Goal: Information Seeking & Learning: Check status

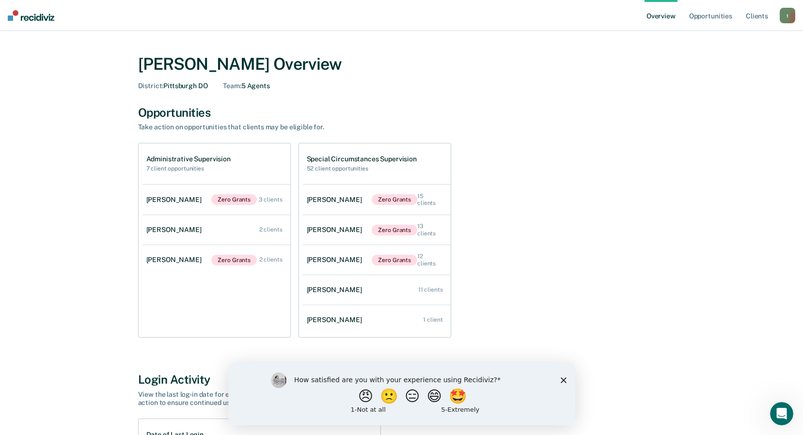
click at [769, 59] on div "[PERSON_NAME] Overview District : [GEOGRAPHIC_DATA] DO Team : 5 Agents Opportun…" at bounding box center [402, 338] width 780 height 590
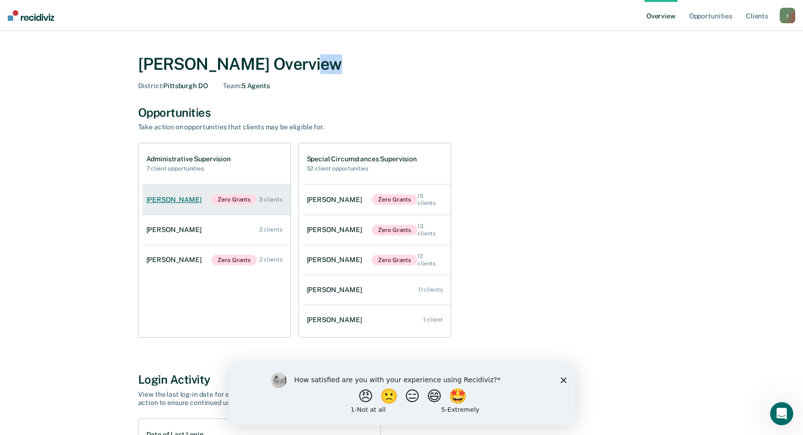
click at [272, 200] on div "3 clients" at bounding box center [271, 199] width 24 height 7
click at [272, 200] on div "[PERSON_NAME] Overview District : [GEOGRAPHIC_DATA] DO Team : 5 Agents Opportun…" at bounding box center [402, 338] width 780 height 590
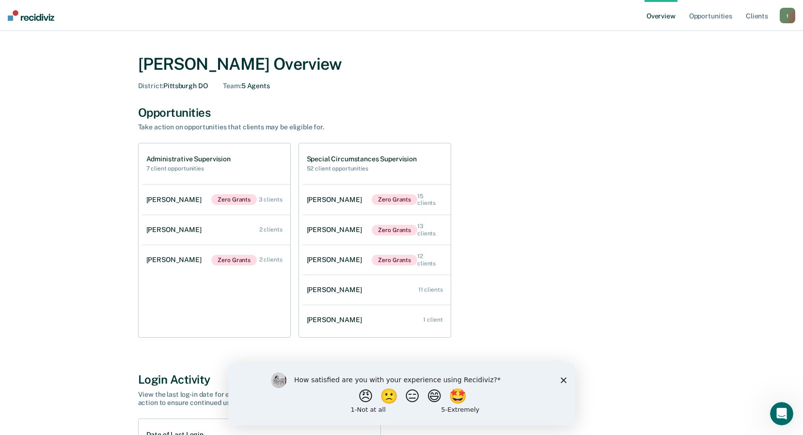
click at [564, 379] on icon "Close survey" at bounding box center [563, 380] width 6 height 6
click at [564, 378] on icon "Close survey" at bounding box center [563, 380] width 6 height 6
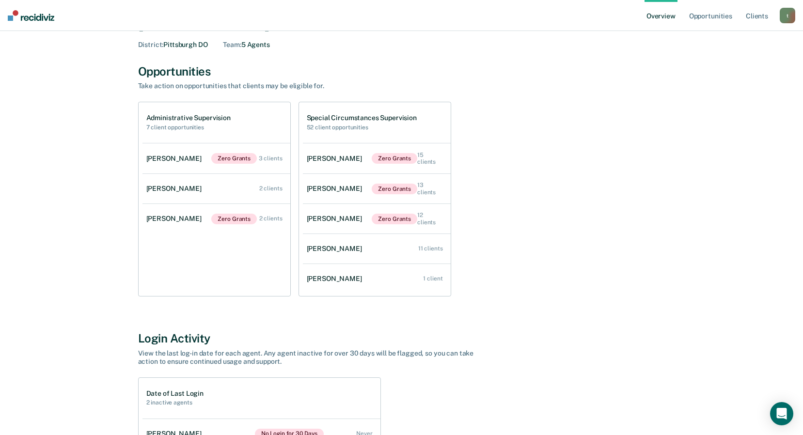
scroll to position [31, 0]
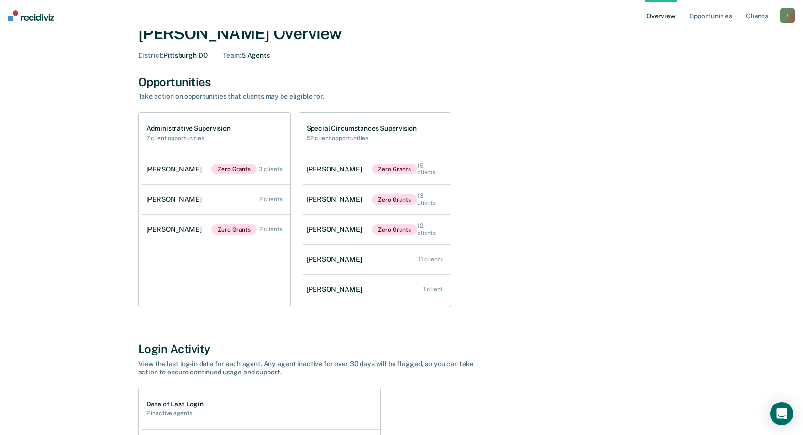
click at [504, 229] on div "Administrative Supervision 7 client opportunities Timothy Mcnichol Zero Grants …" at bounding box center [401, 209] width 527 height 195
click at [524, 319] on div "[PERSON_NAME] Overview District : [GEOGRAPHIC_DATA] DO Team : 5 Agents Opportun…" at bounding box center [401, 307] width 581 height 590
click at [562, 237] on div "Administrative Supervision 7 client opportunities Timothy Mcnichol Zero Grants …" at bounding box center [401, 209] width 527 height 195
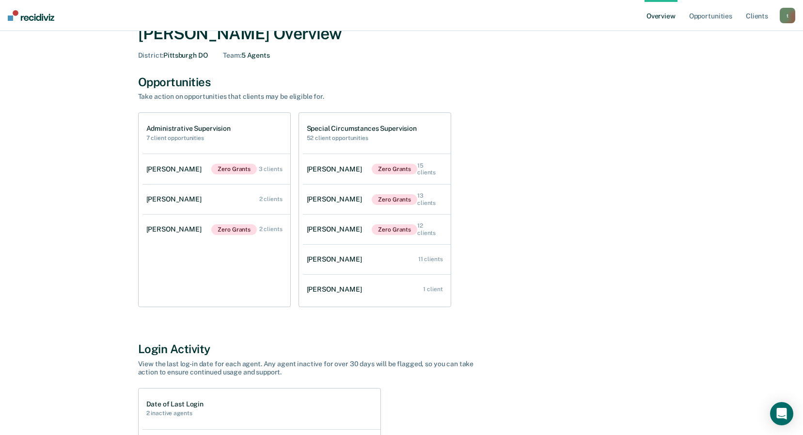
drag, startPoint x: 785, startPoint y: 0, endPoint x: 679, endPoint y: 241, distance: 263.1
click at [679, 241] on div "[PERSON_NAME] Overview District : [GEOGRAPHIC_DATA] DO Team : 5 Agents Opportun…" at bounding box center [401, 307] width 581 height 590
drag, startPoint x: 754, startPoint y: 3, endPoint x: 719, endPoint y: 95, distance: 98.7
click at [720, 95] on div "[PERSON_NAME] Overview District : [GEOGRAPHIC_DATA] DO Team : 5 Agents Opportun…" at bounding box center [402, 307] width 780 height 590
click at [719, 95] on div "[PERSON_NAME] Overview District : [GEOGRAPHIC_DATA] DO Team : 5 Agents Opportun…" at bounding box center [402, 307] width 780 height 590
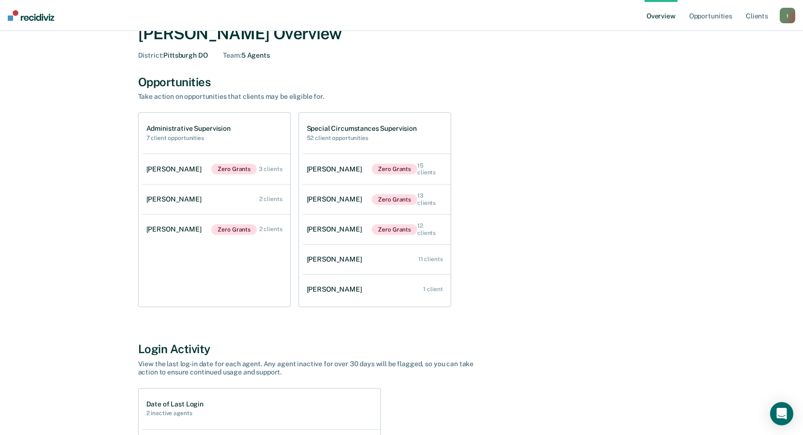
drag, startPoint x: 120, startPoint y: 431, endPoint x: 75, endPoint y: 410, distance: 49.6
click at [75, 410] on div "[PERSON_NAME] Overview District : [GEOGRAPHIC_DATA] DO Team : 5 Agents Opportun…" at bounding box center [402, 307] width 780 height 590
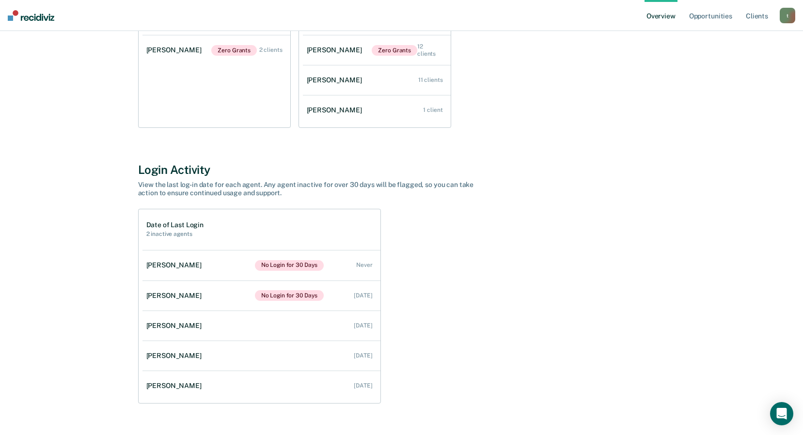
scroll to position [229, 0]
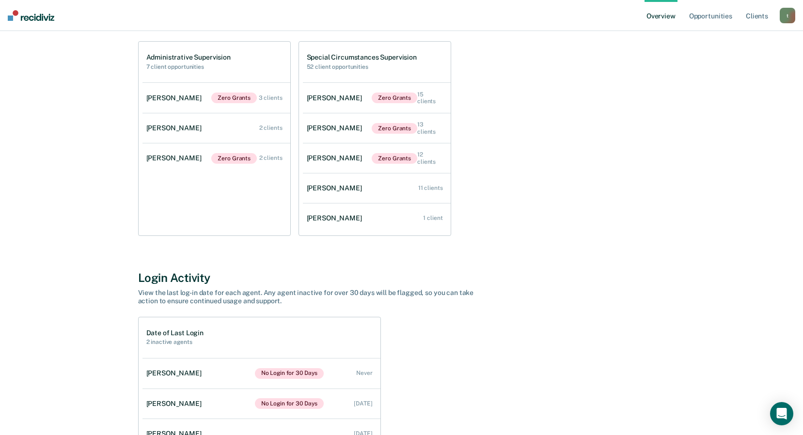
scroll to position [229, 0]
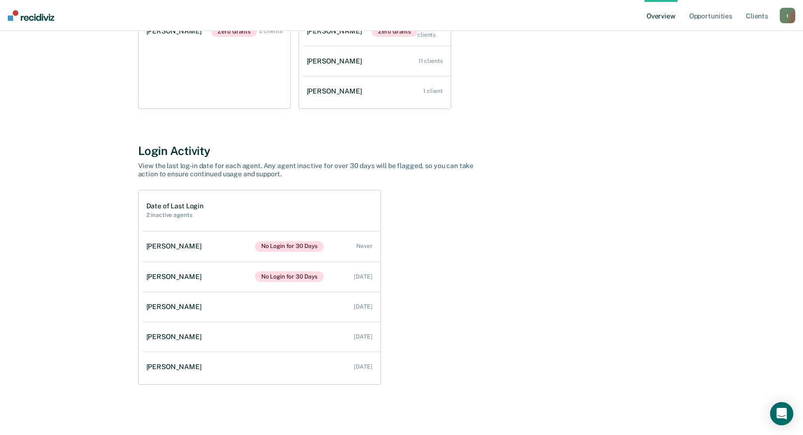
drag, startPoint x: 122, startPoint y: 435, endPoint x: 69, endPoint y: 414, distance: 56.8
click at [69, 414] on main "[PERSON_NAME] Overview District : [GEOGRAPHIC_DATA] DO Team : 5 Agents Opportun…" at bounding box center [401, 118] width 803 height 633
click at [79, 410] on main "[PERSON_NAME] Overview District : [GEOGRAPHIC_DATA] DO Team : 5 Agents Opportun…" at bounding box center [401, 118] width 803 height 633
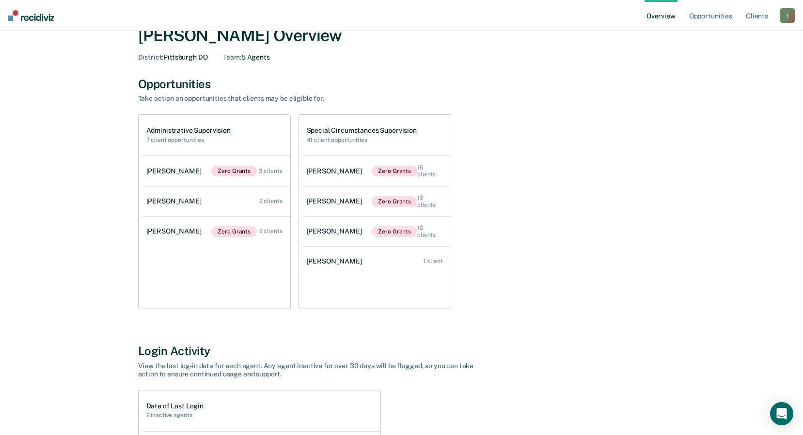
scroll to position [16, 0]
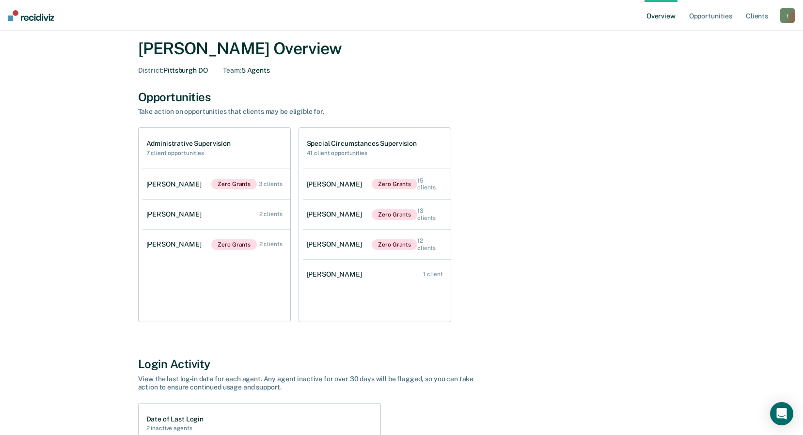
click at [796, 57] on main "[PERSON_NAME] Overview District : [GEOGRAPHIC_DATA] DO Team : 5 Agents Opportun…" at bounding box center [401, 332] width 803 height 633
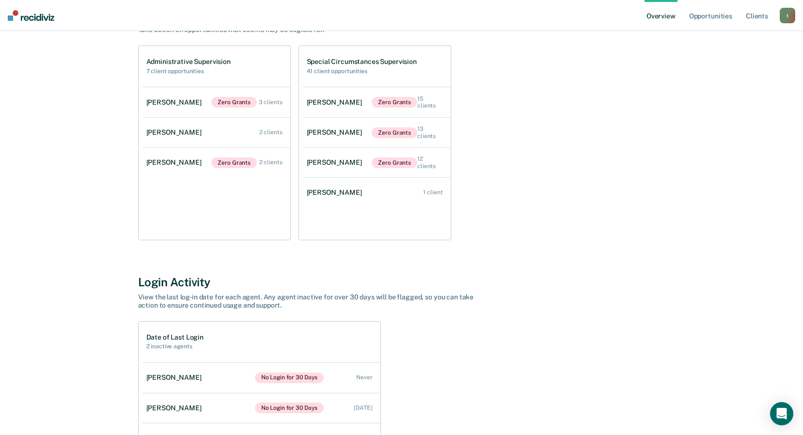
scroll to position [92, 0]
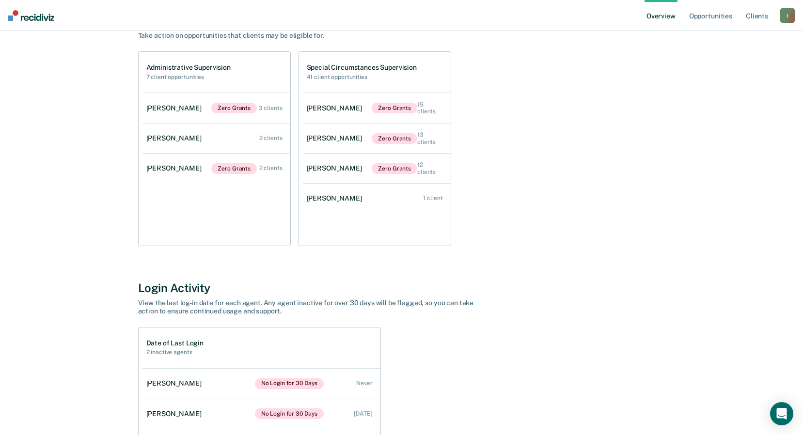
click at [801, 134] on main "[PERSON_NAME] Overview District : [GEOGRAPHIC_DATA] DO Team : 5 Agents Opportun…" at bounding box center [401, 255] width 803 height 633
click at [801, 134] on main "Tawnya Peek Overview District : Pittsburgh DO Team : 5 Agents Opportunities Tak…" at bounding box center [401, 255] width 803 height 633
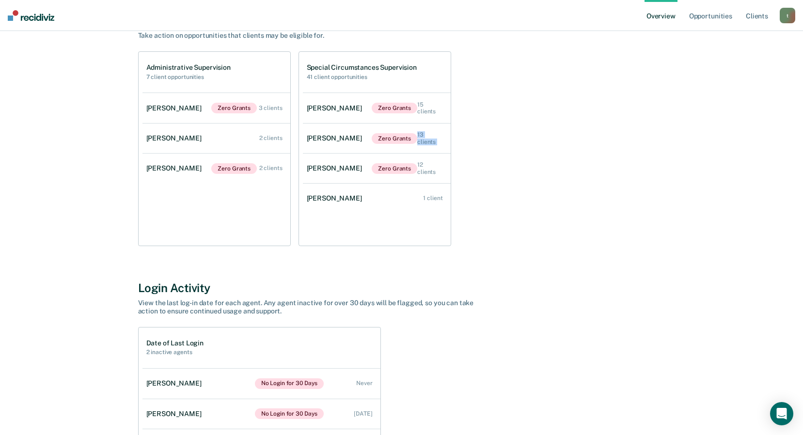
click at [801, 134] on main "Tawnya Peek Overview District : Pittsburgh DO Team : 5 Agents Opportunities Tak…" at bounding box center [401, 255] width 803 height 633
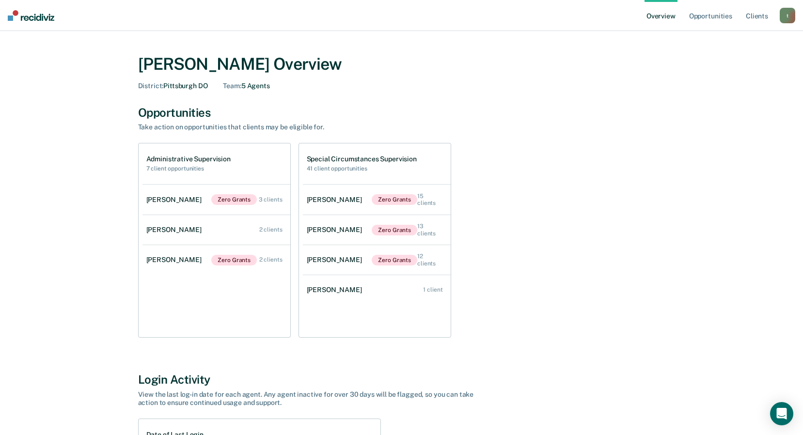
drag, startPoint x: 807, startPoint y: 90, endPoint x: 788, endPoint y: 77, distance: 23.0
click at [788, 77] on div "Tawnya Peek Overview District : Pittsburgh DO Team : 5 Agents Opportunities Tak…" at bounding box center [402, 338] width 780 height 590
